Goal: Transaction & Acquisition: Book appointment/travel/reservation

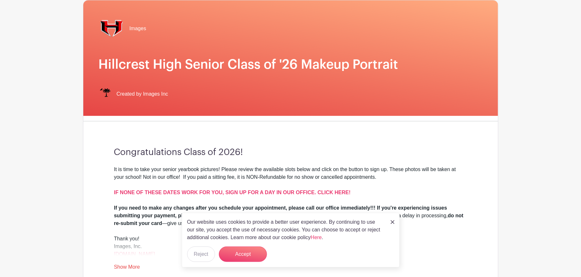
scroll to position [64, 0]
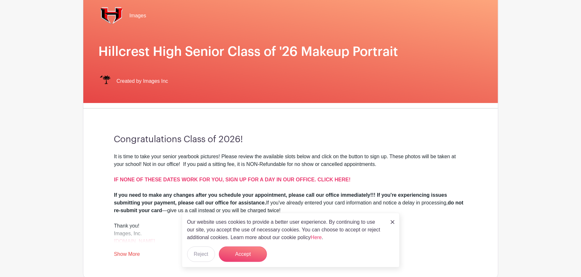
click at [392, 221] on img at bounding box center [393, 222] width 4 height 4
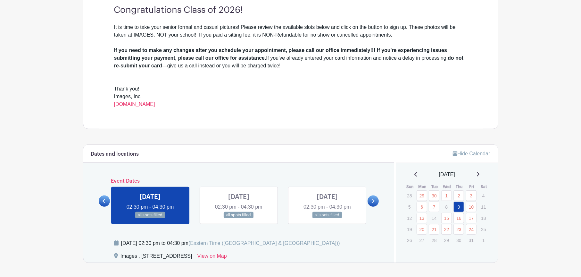
scroll to position [192, 0]
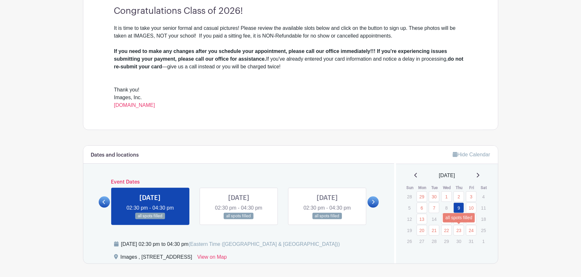
click at [459, 227] on link "23" at bounding box center [459, 230] width 11 height 11
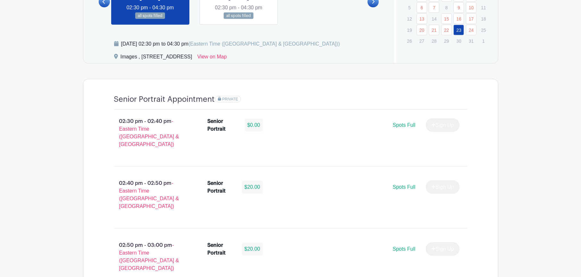
scroll to position [224, 0]
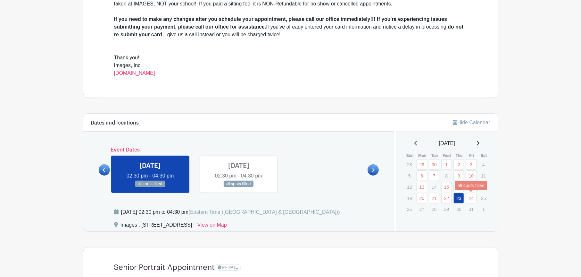
click at [469, 198] on link "24" at bounding box center [471, 198] width 11 height 11
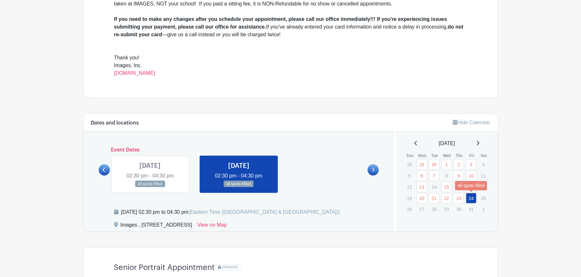
click at [474, 197] on link "24" at bounding box center [471, 198] width 11 height 11
click at [373, 171] on icon at bounding box center [373, 169] width 3 height 5
click at [373, 170] on icon at bounding box center [373, 170] width 3 height 4
click at [485, 143] on div "[DATE]" at bounding box center [447, 143] width 87 height 8
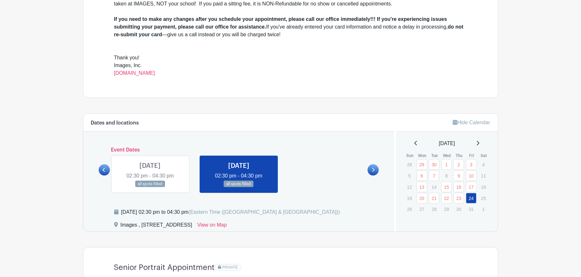
click at [479, 143] on icon at bounding box center [477, 142] width 3 height 5
click at [483, 140] on div "[DATE]" at bounding box center [447, 143] width 87 height 8
click at [479, 142] on icon at bounding box center [477, 142] width 3 height 5
click at [414, 142] on icon at bounding box center [415, 143] width 3 height 4
click at [414, 142] on icon at bounding box center [415, 142] width 3 height 5
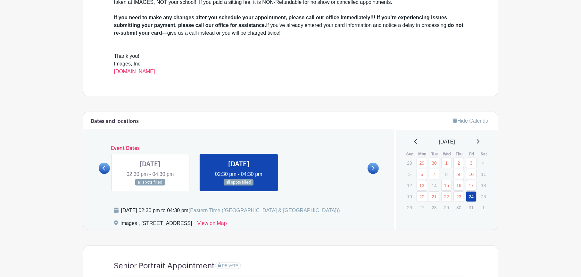
scroll to position [256, 0]
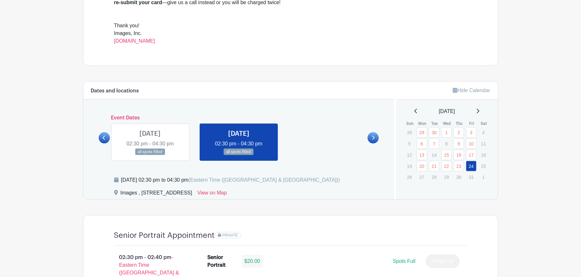
click at [479, 107] on link at bounding box center [477, 111] width 3 height 8
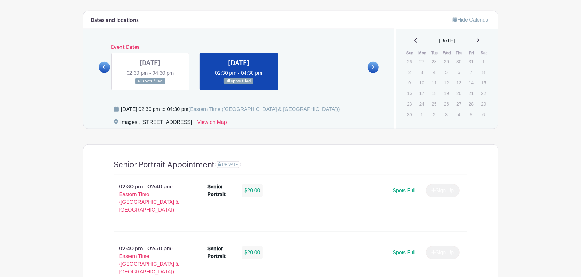
scroll to position [288, 0]
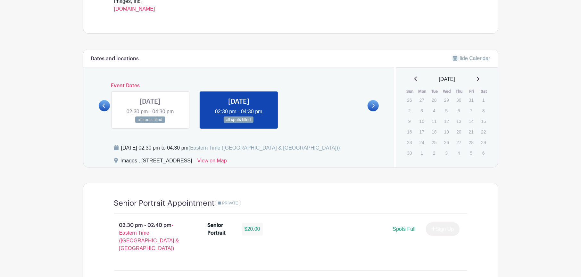
drag, startPoint x: 240, startPoint y: 160, endPoint x: 235, endPoint y: 160, distance: 4.8
click at [235, 160] on div "Images , 405 West Poinsett Street, Greer, SC, USA View on Map" at bounding box center [250, 162] width 273 height 10
click at [227, 164] on link "View on Map" at bounding box center [211, 162] width 29 height 10
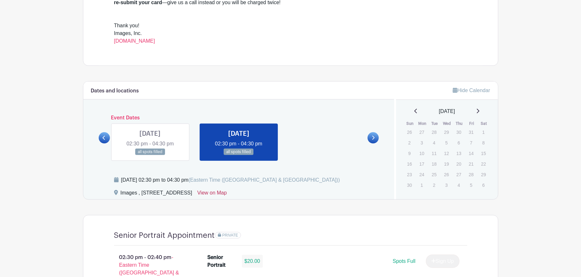
click at [227, 192] on link "View on Map" at bounding box center [211, 194] width 29 height 10
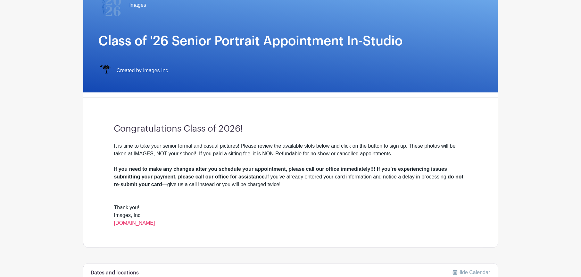
scroll to position [96, 0]
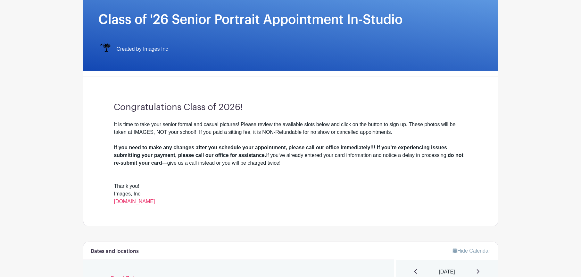
drag, startPoint x: 166, startPoint y: 200, endPoint x: 112, endPoint y: 201, distance: 53.9
click at [112, 201] on div "Congratulations Class of 2026! It is time to take your senior formal and casual…" at bounding box center [291, 153] width 384 height 144
click at [167, 209] on div "Congratulations Class of 2026! It is time to take your senior formal and casual…" at bounding box center [291, 153] width 384 height 144
click at [143, 201] on link "[DOMAIN_NAME]" at bounding box center [134, 200] width 41 height 5
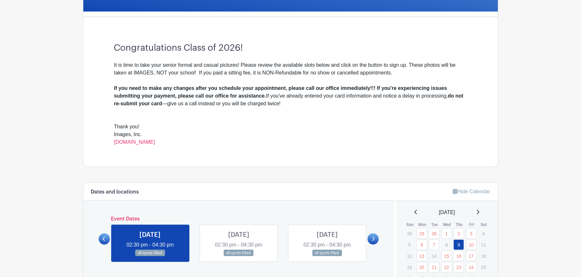
scroll to position [128, 0]
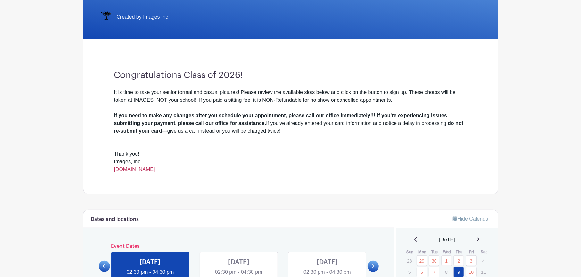
click at [132, 169] on link "[DOMAIN_NAME]" at bounding box center [134, 168] width 41 height 5
